Goal: Transaction & Acquisition: Purchase product/service

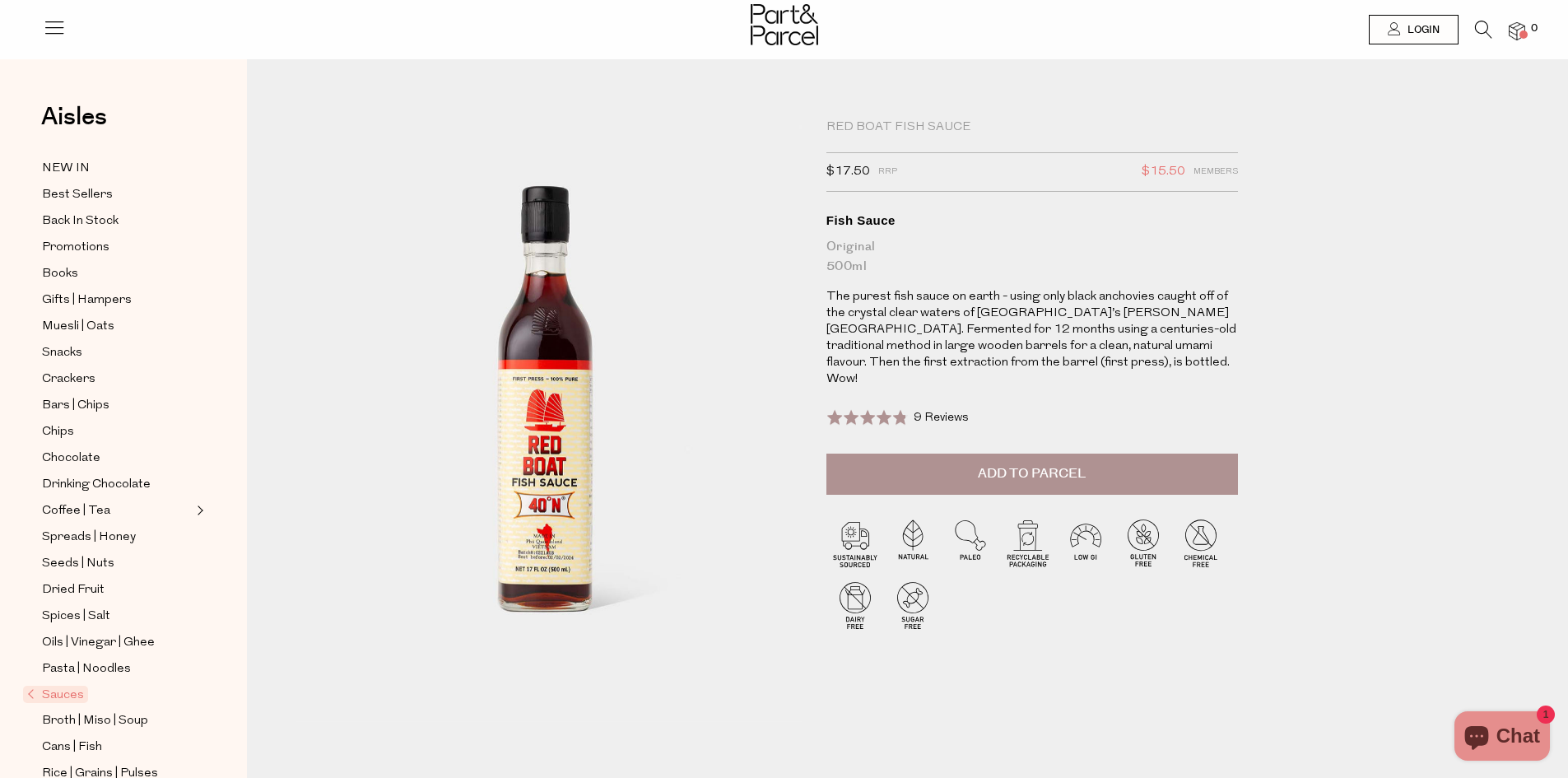
click at [1038, 464] on span "Add to Parcel" at bounding box center [1032, 473] width 108 height 19
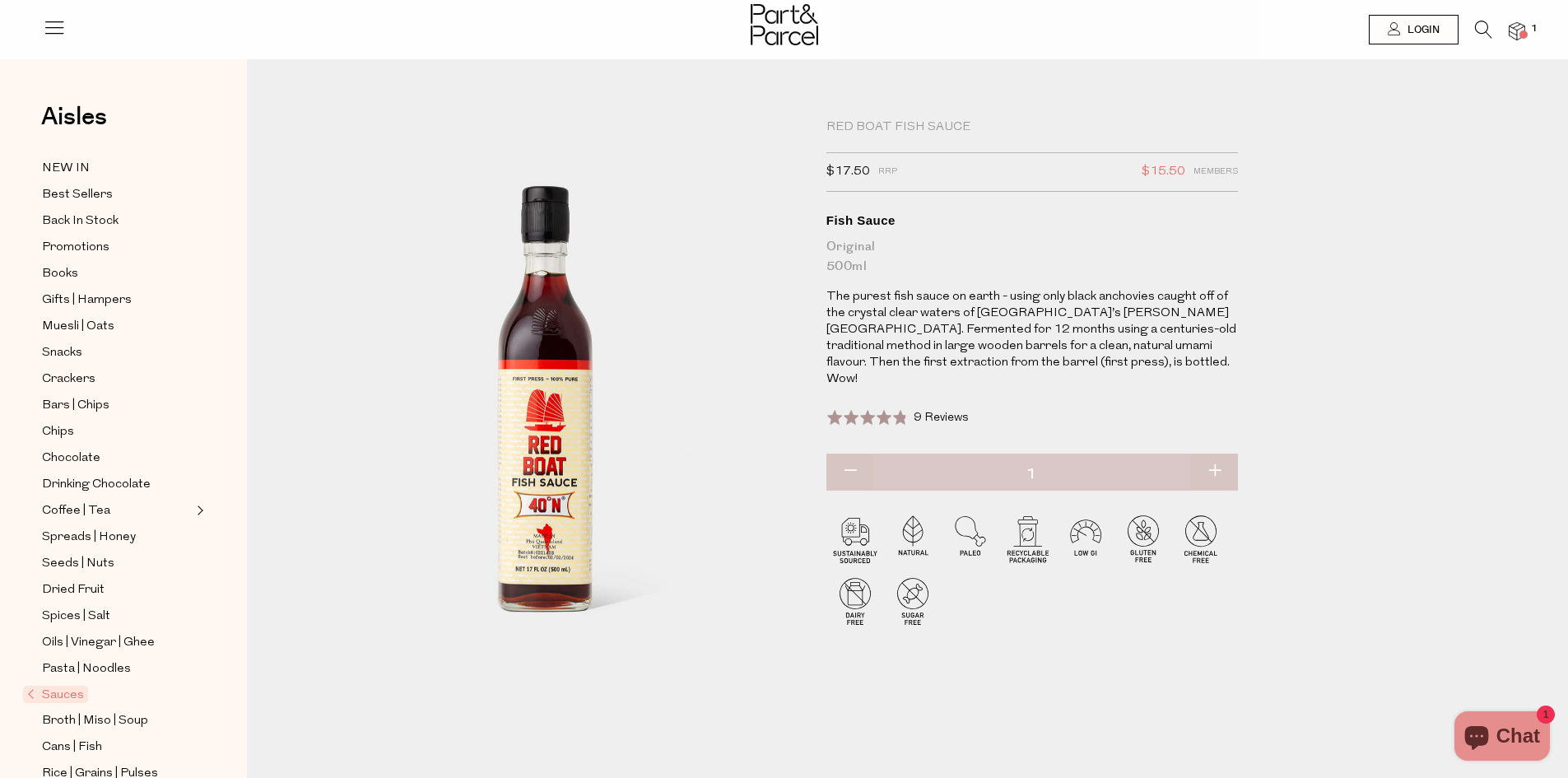
click at [933, 412] on span "9 Reviews" at bounding box center [940, 417] width 55 height 13
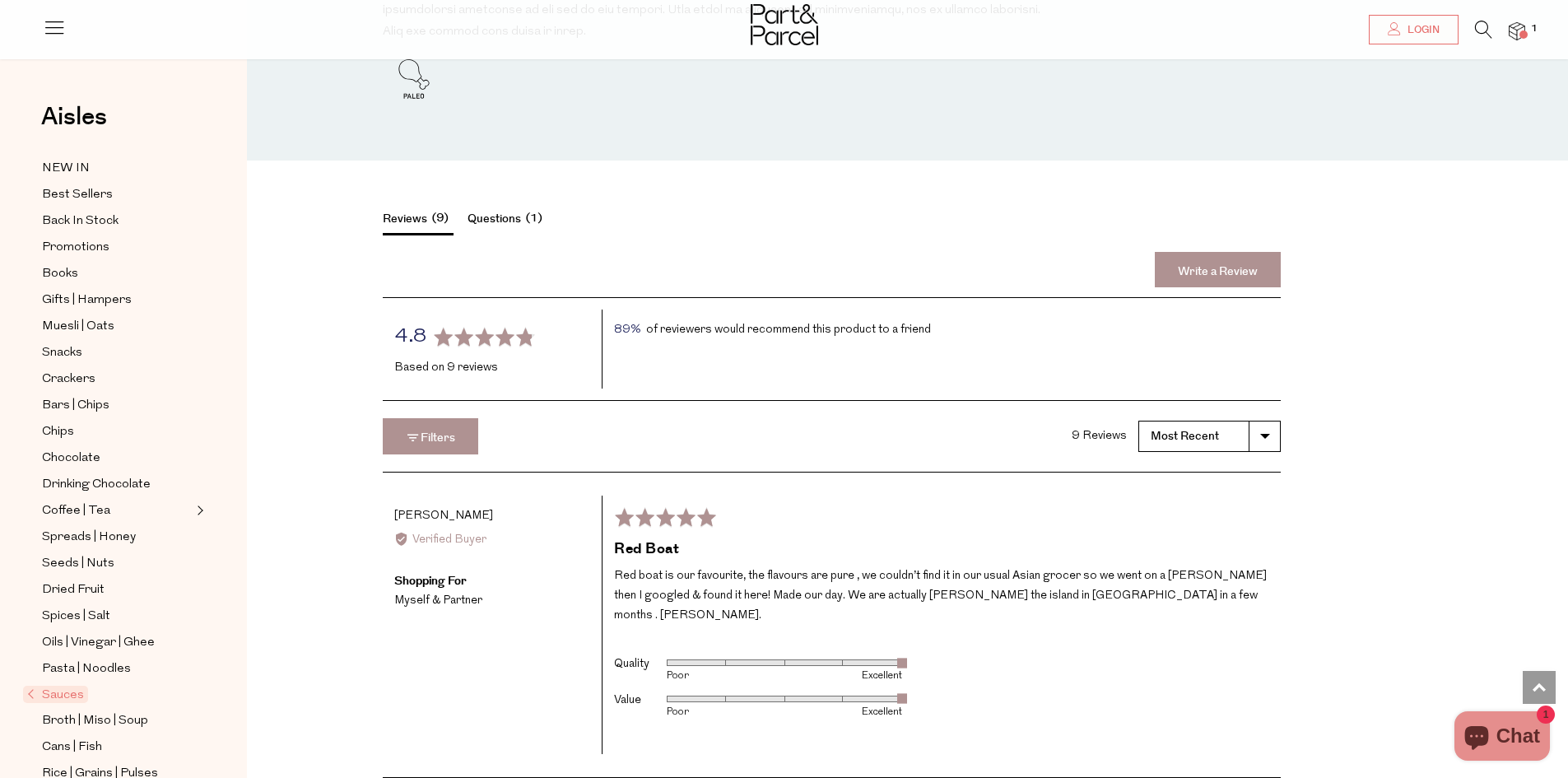
scroll to position [2098, 0]
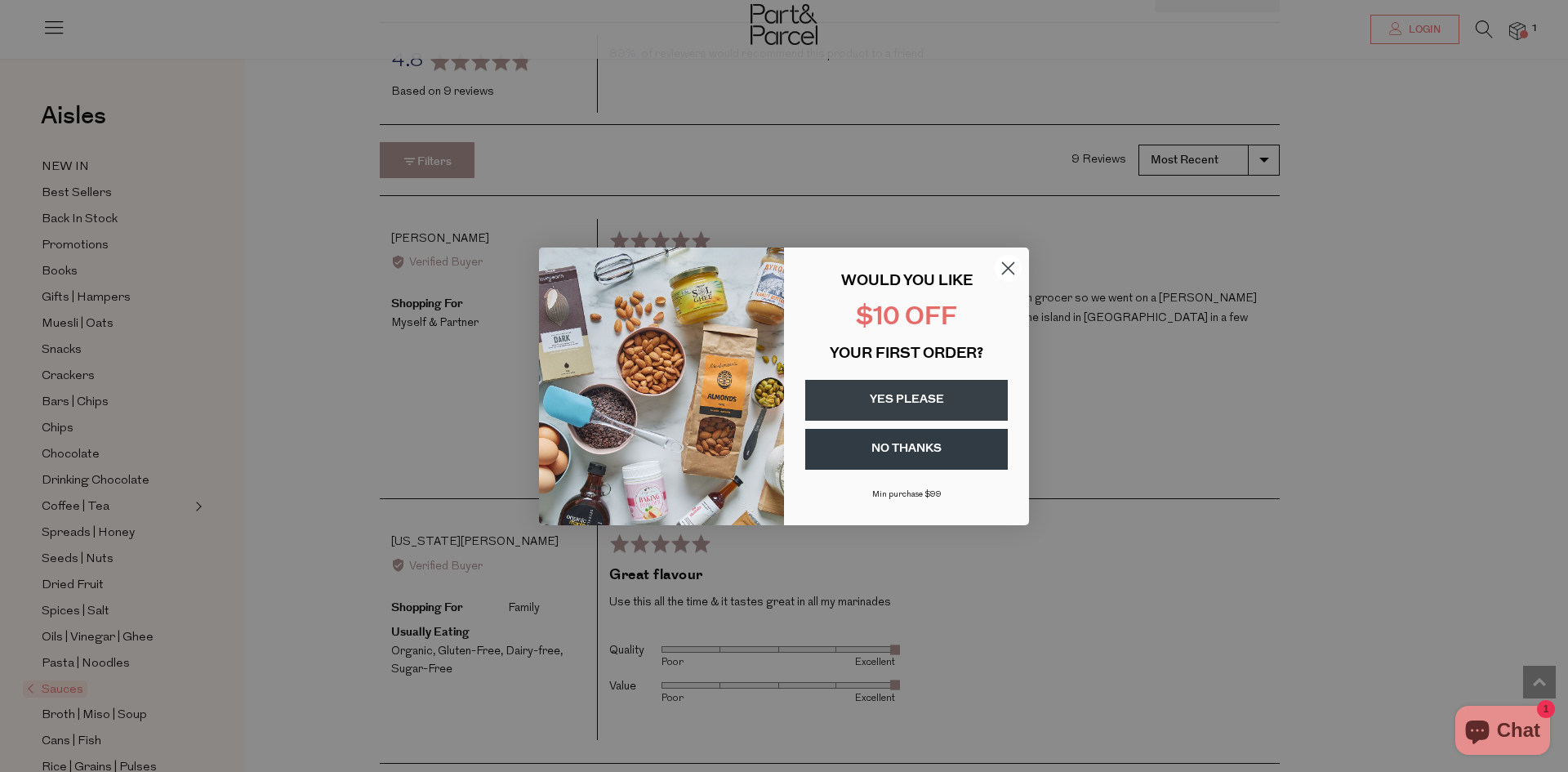
click at [1000, 275] on circle "Close dialog" at bounding box center [1008, 267] width 27 height 27
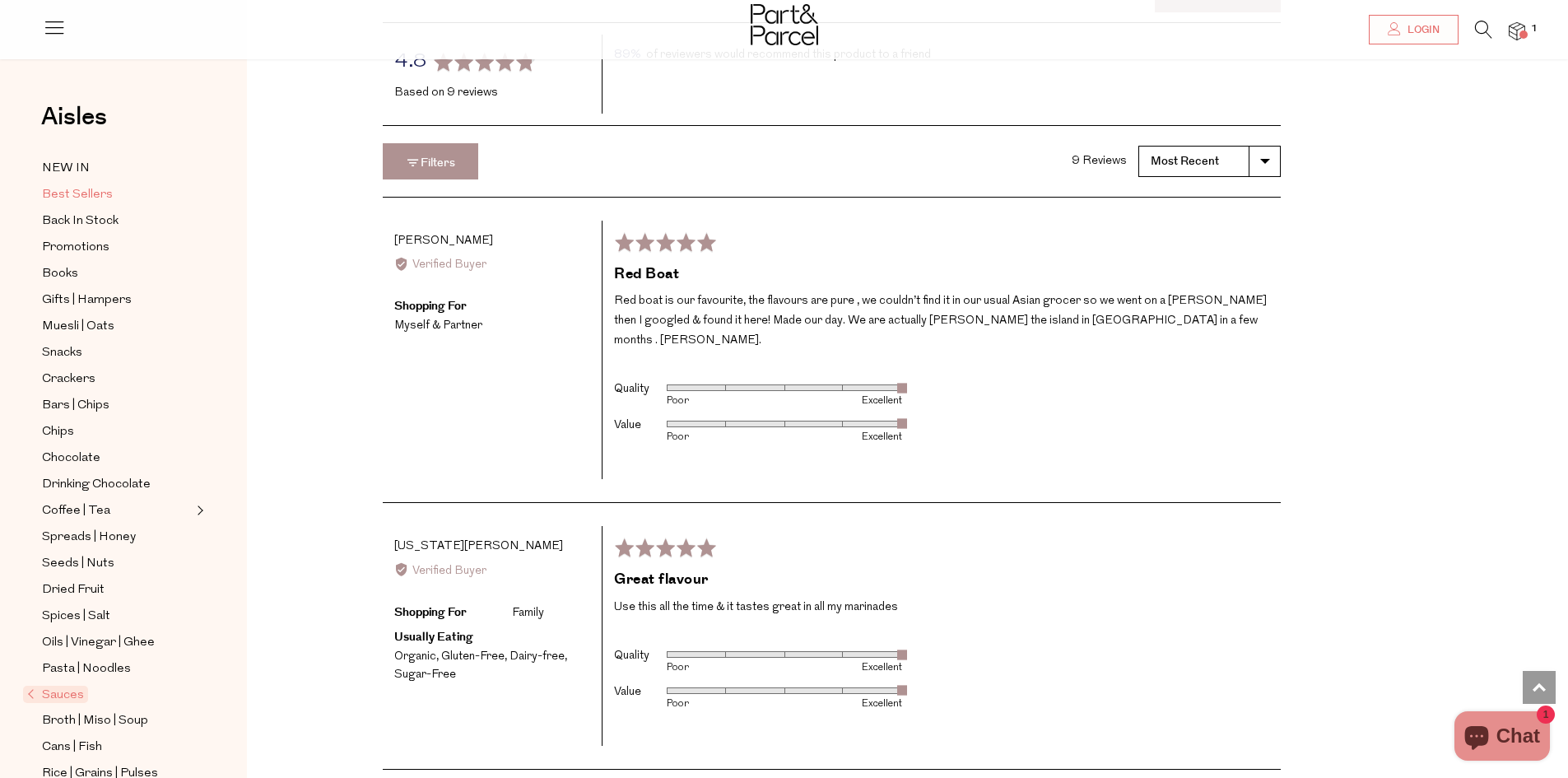
click at [98, 200] on span "Best Sellers" at bounding box center [77, 195] width 70 height 19
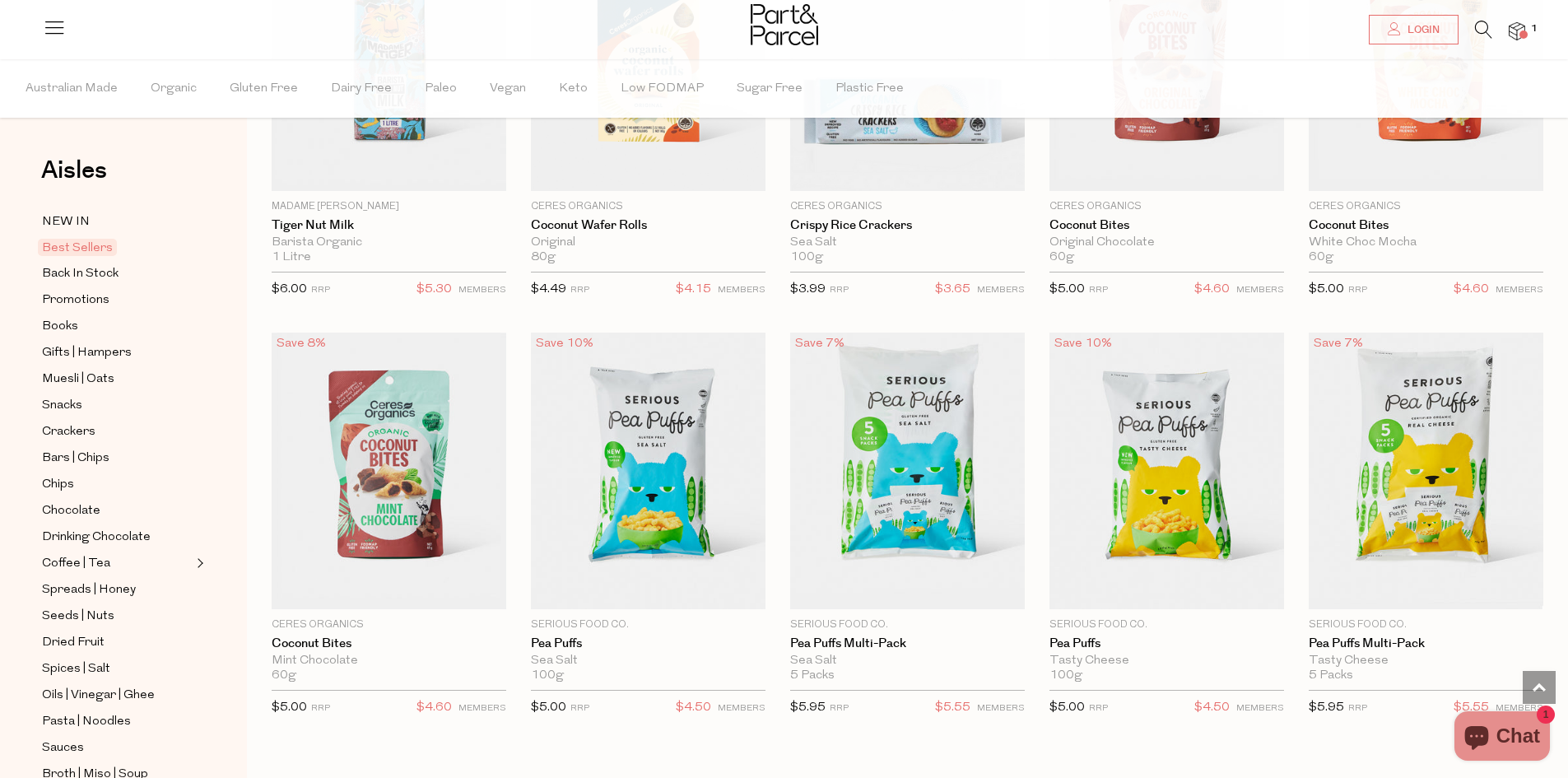
scroll to position [3045, 0]
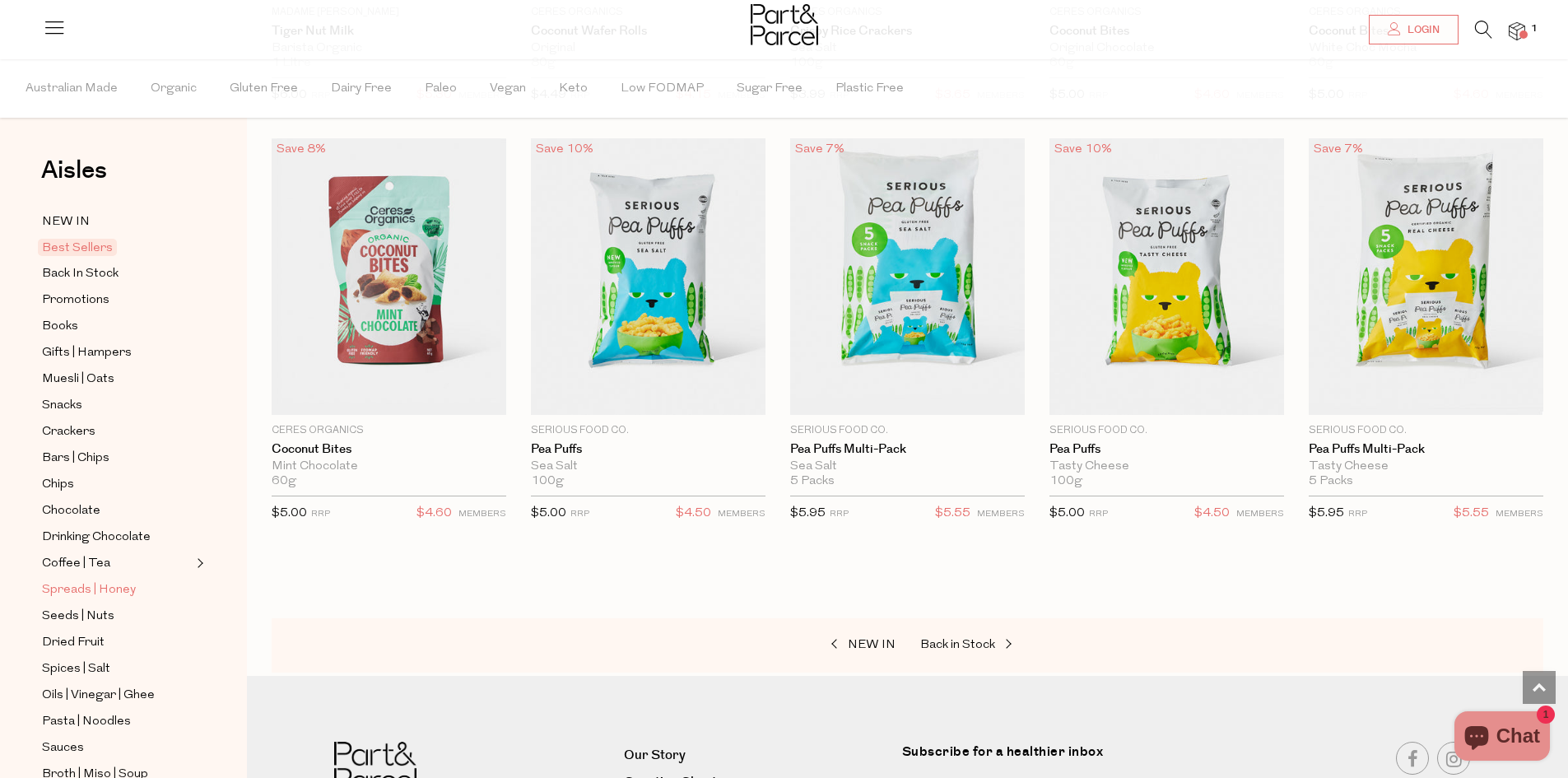
click at [70, 580] on span "Spreads | Honey" at bounding box center [89, 590] width 94 height 19
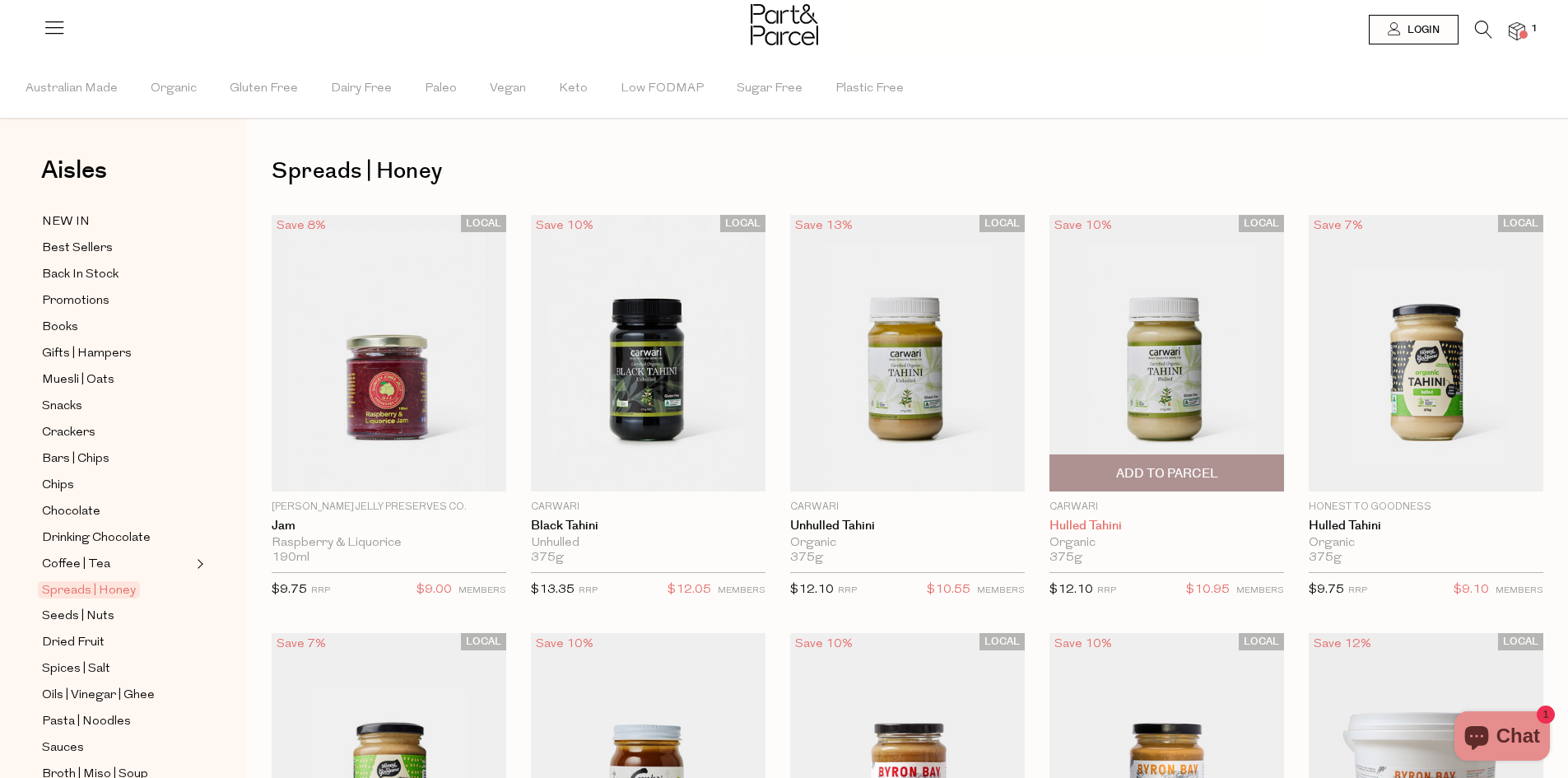
click at [1072, 533] on link "Hulled Tahini" at bounding box center [1166, 525] width 234 height 14
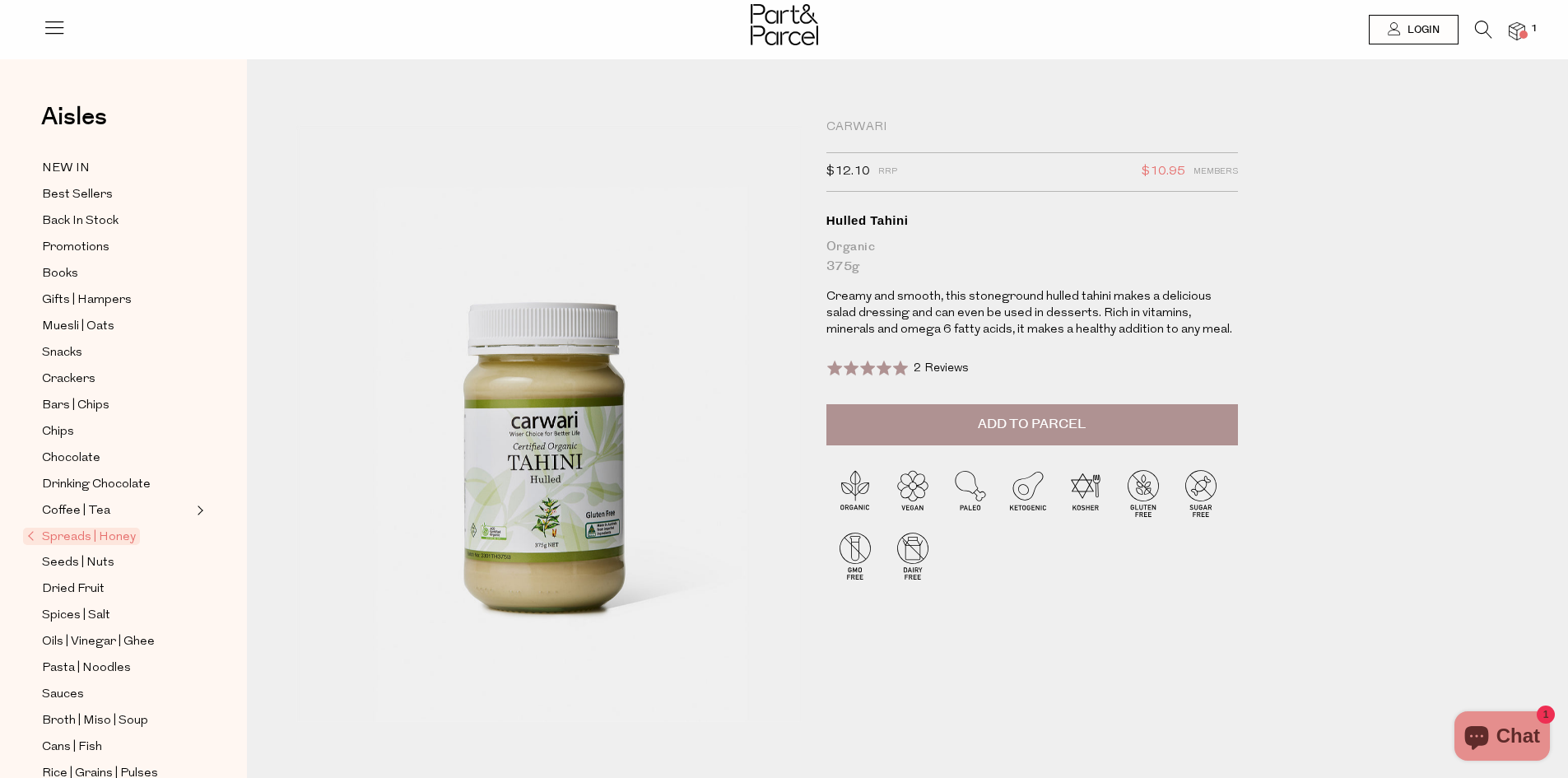
click at [1514, 36] on img at bounding box center [1517, 32] width 16 height 19
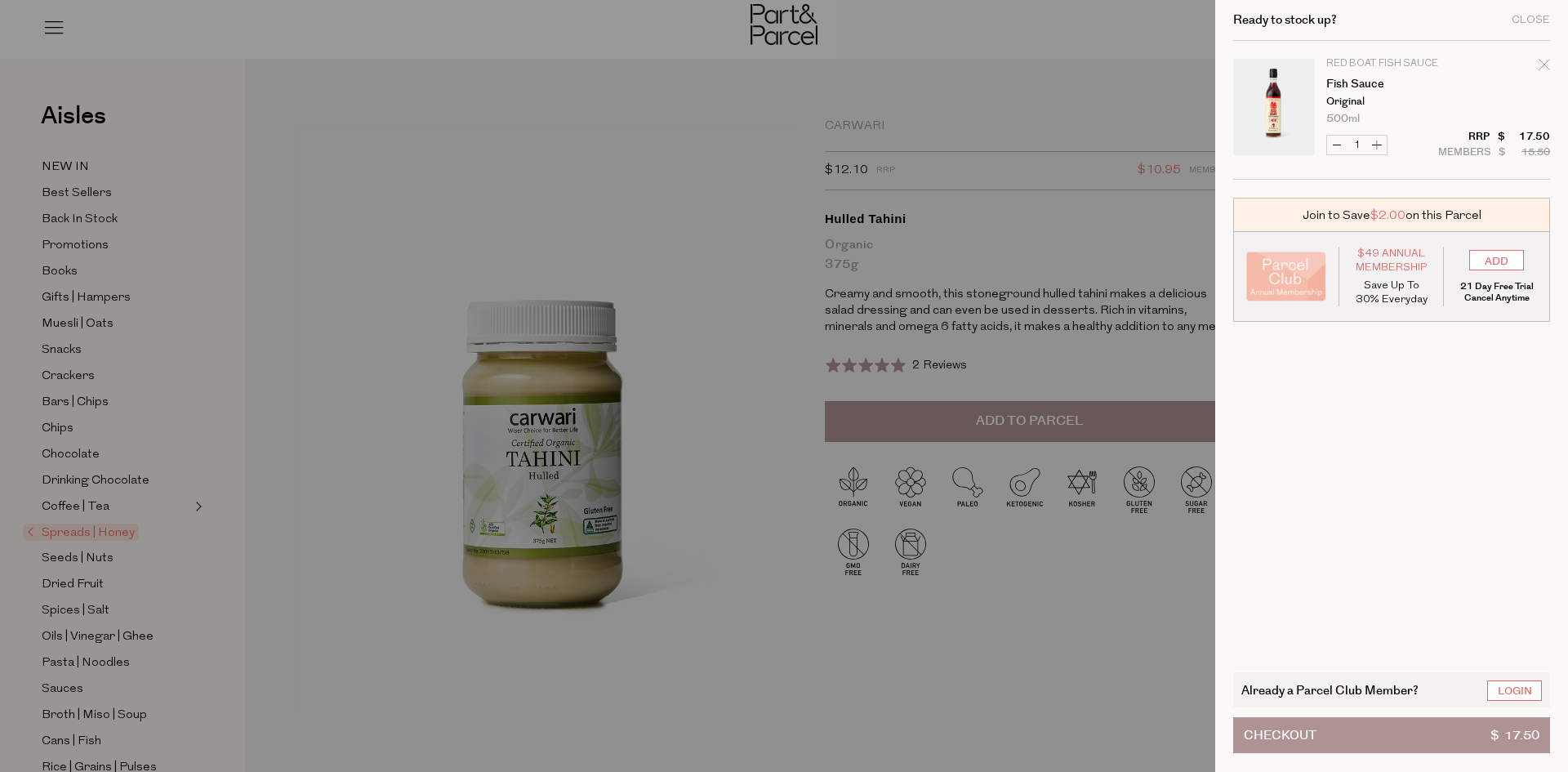
click at [1390, 739] on button "Checkout $ 17.50" at bounding box center [1391, 735] width 317 height 36
